Goal: Check status: Check status

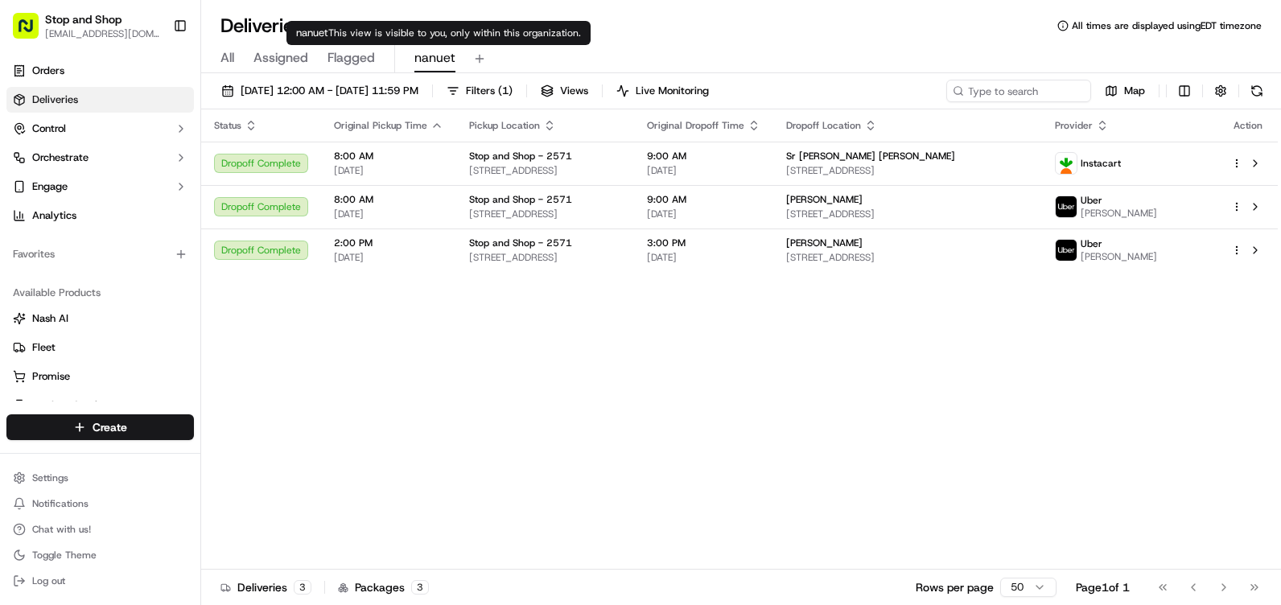
click at [430, 54] on span "nanuet" at bounding box center [434, 57] width 41 height 19
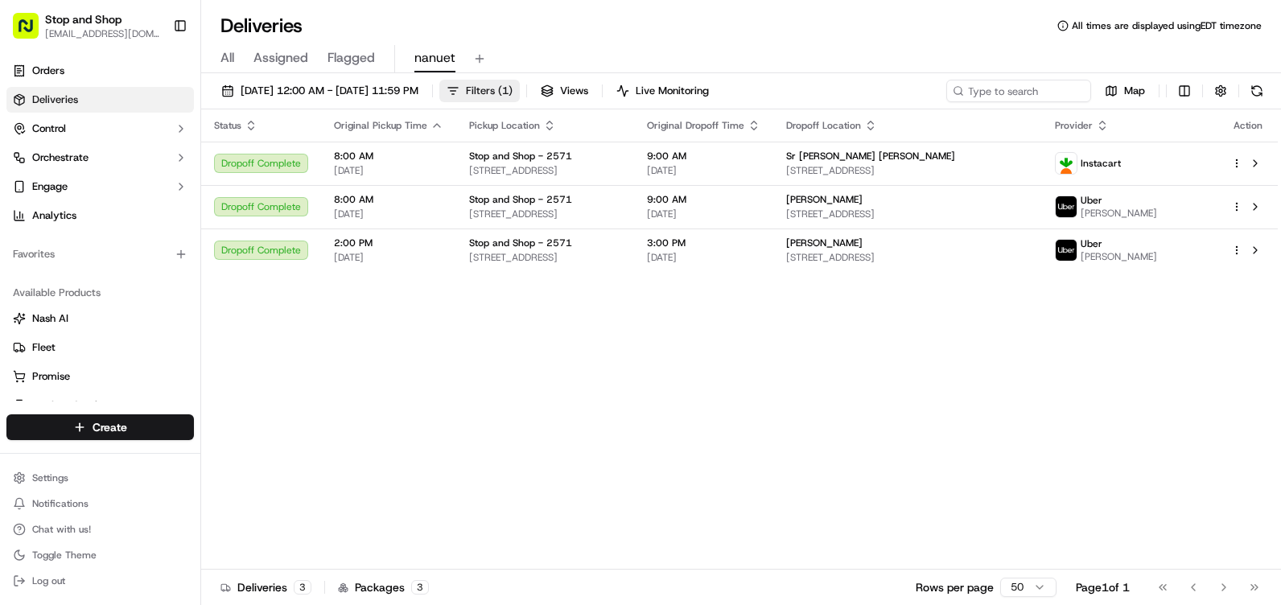
click at [513, 86] on span "Filters ( 1 )" at bounding box center [489, 91] width 47 height 14
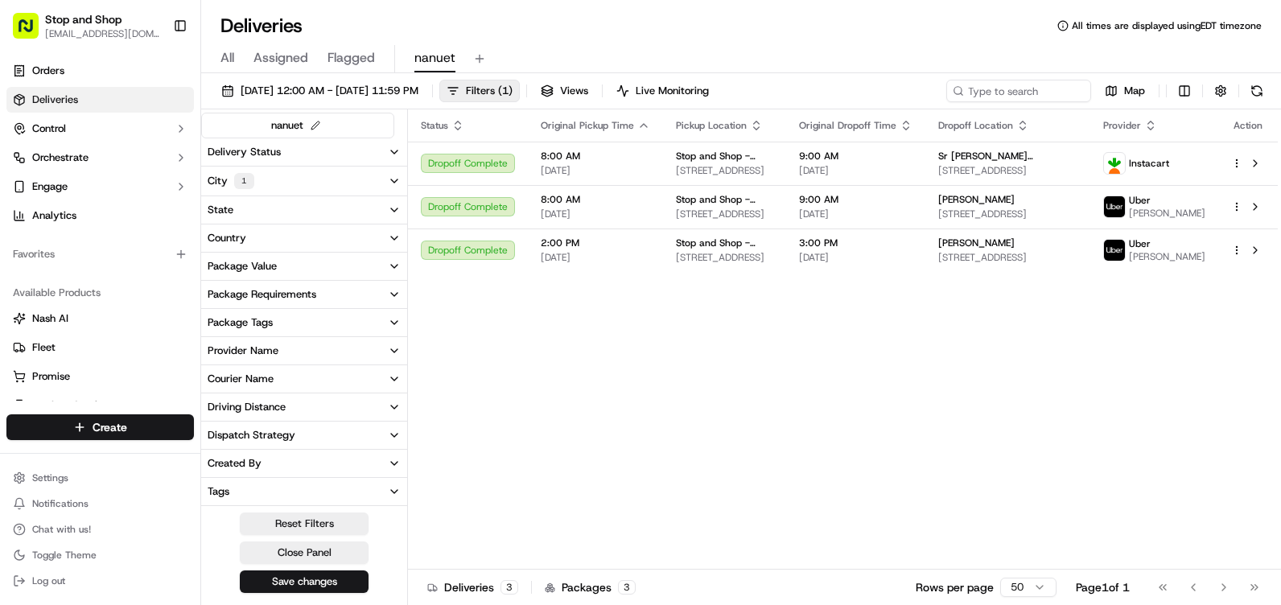
click at [368, 172] on button "City 1" at bounding box center [304, 181] width 206 height 29
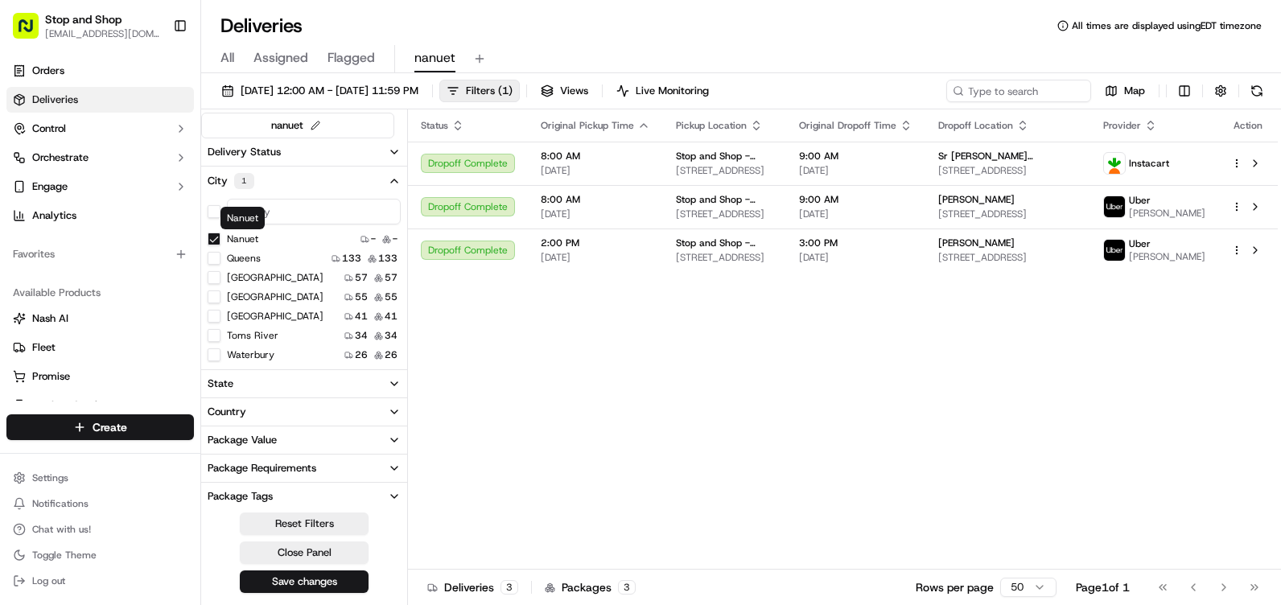
click at [233, 238] on label "Nanuet" at bounding box center [242, 239] width 31 height 13
click at [220, 238] on button "Nanuet" at bounding box center [214, 239] width 13 height 13
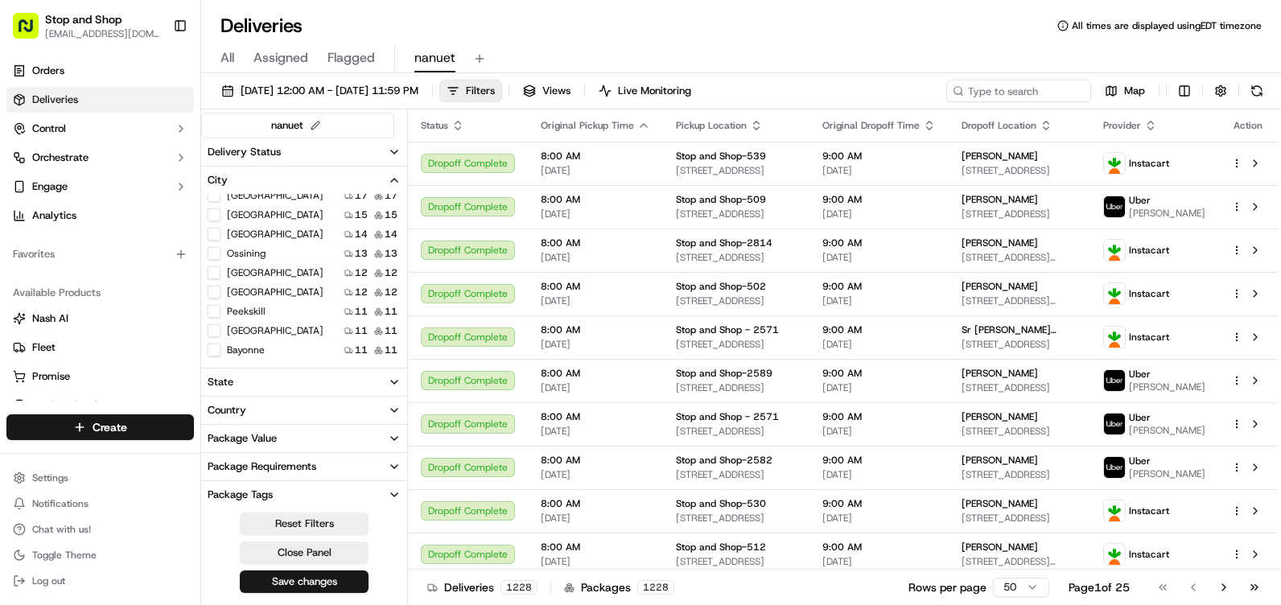
click at [305, 270] on div "New Hyde Park 12 12" at bounding box center [304, 273] width 206 height 16
click at [393, 182] on icon "button" at bounding box center [394, 180] width 13 height 13
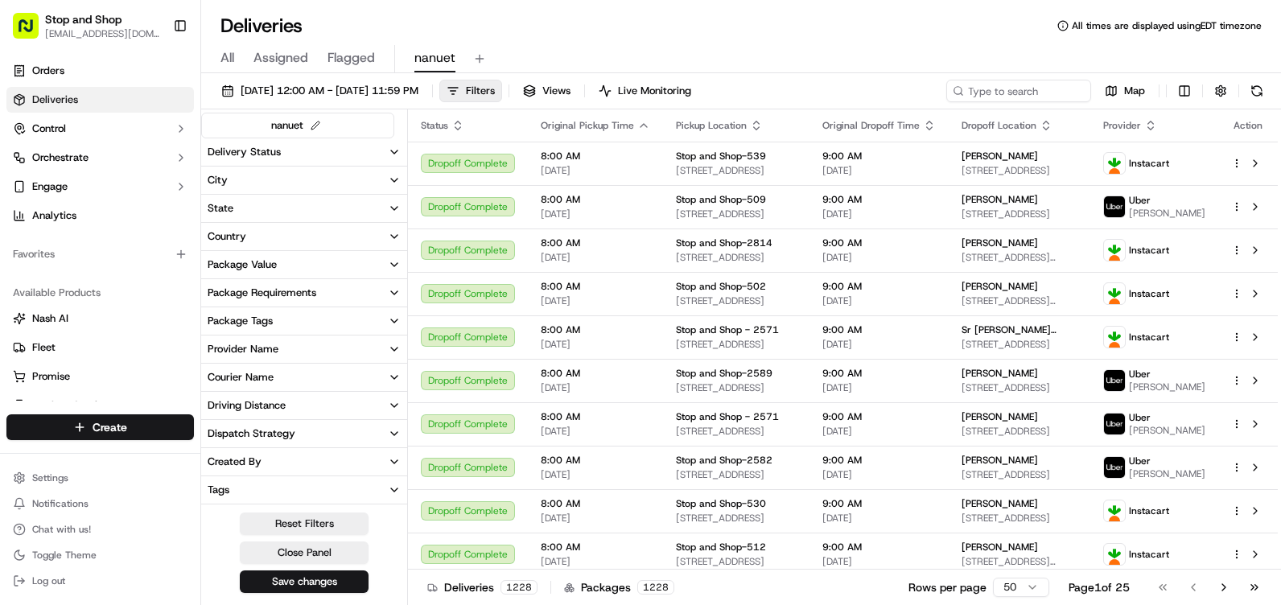
click at [393, 182] on icon "button" at bounding box center [394, 180] width 13 height 13
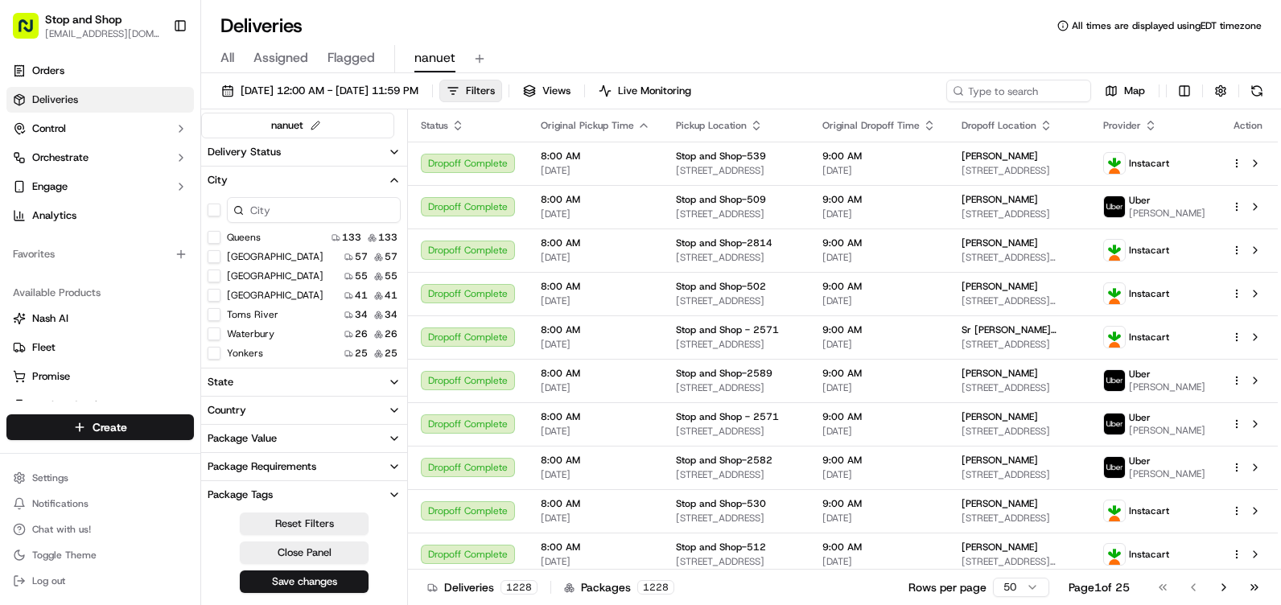
click at [314, 211] on input at bounding box center [314, 210] width 174 height 26
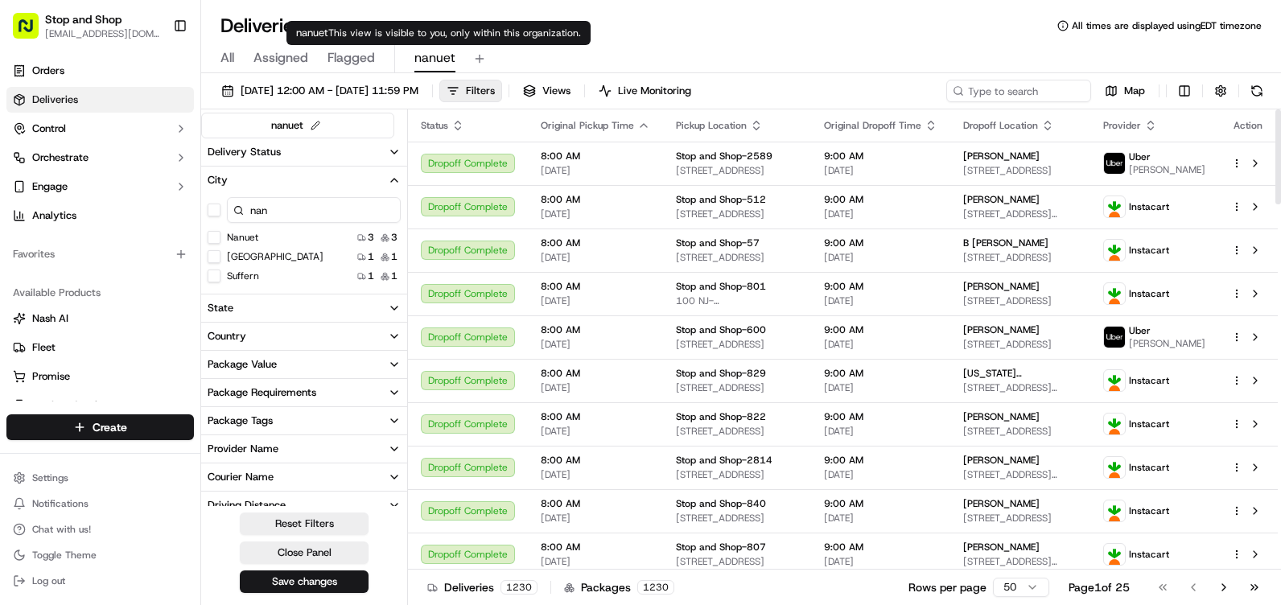
type input "nan"
drag, startPoint x: 411, startPoint y: 18, endPoint x: 389, endPoint y: 10, distance: 23.9
click at [410, 17] on div "Deliveries All times are displayed using EDT timezone" at bounding box center [741, 26] width 1080 height 26
